Goal: Go to known website: Access a specific website the user already knows

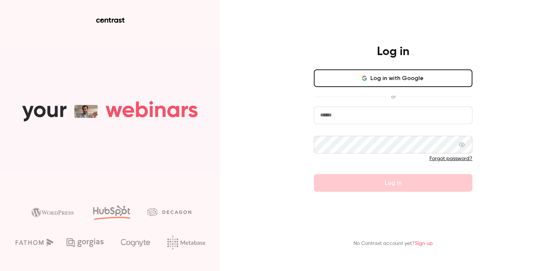
click at [369, 117] on input "email" at bounding box center [393, 115] width 158 height 18
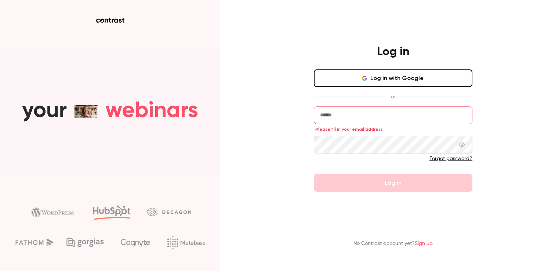
type input "**********"
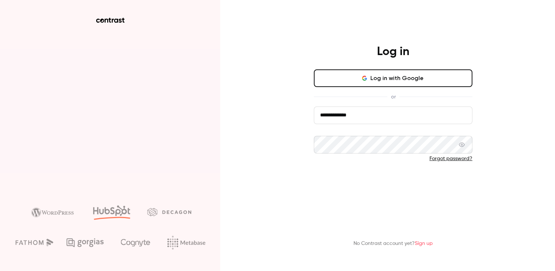
click at [388, 181] on button "Log in" at bounding box center [393, 183] width 158 height 18
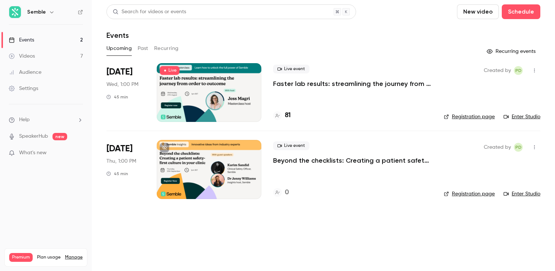
click at [478, 191] on link "Registration page" at bounding box center [468, 193] width 51 height 7
